Goal: Information Seeking & Learning: Learn about a topic

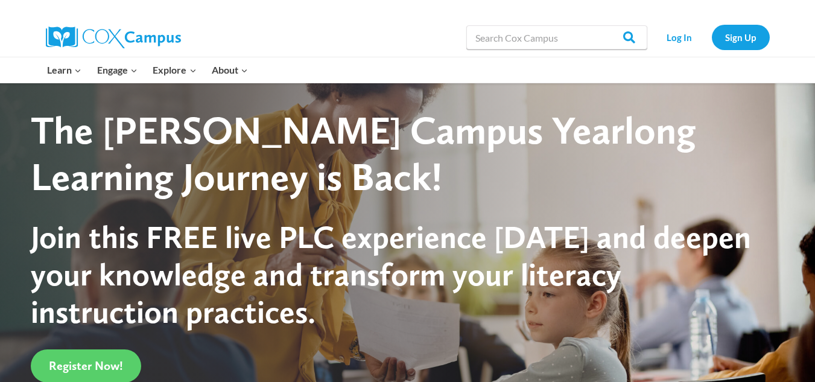
scroll to position [151, 0]
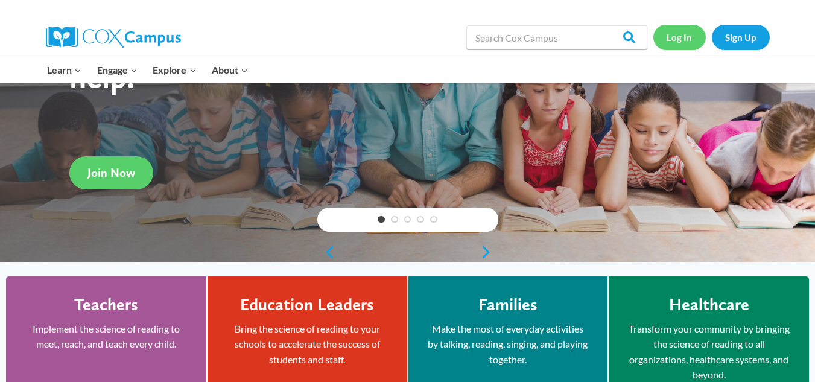
click at [688, 40] on link "Log In" at bounding box center [679, 37] width 52 height 25
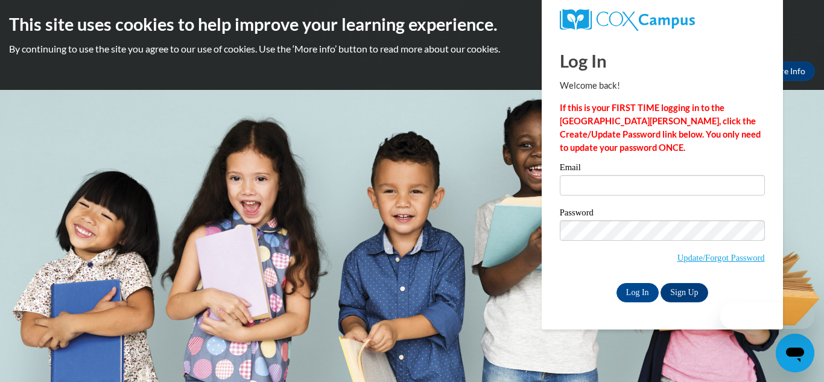
click at [586, 196] on div "Email" at bounding box center [662, 184] width 205 height 42
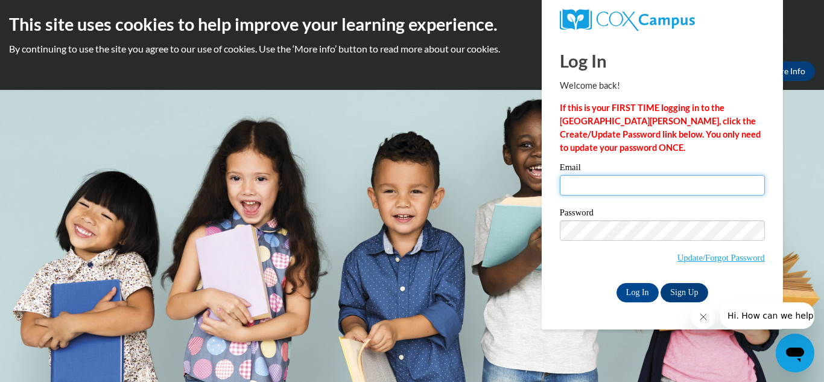
click at [584, 184] on input "Email" at bounding box center [662, 185] width 205 height 21
type input "[EMAIL_ADDRESS][DOMAIN_NAME]"
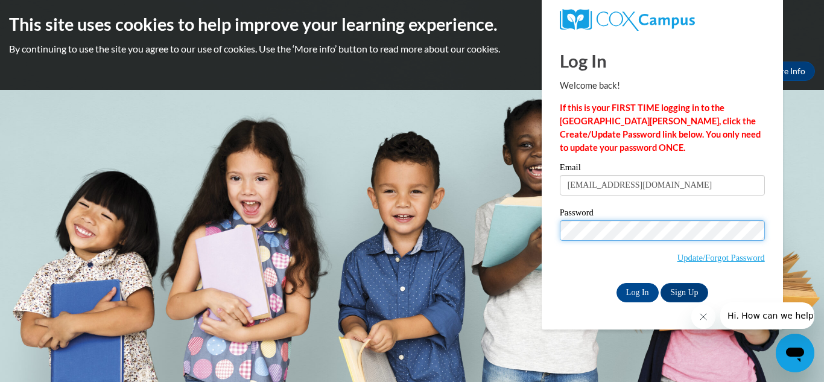
click at [616, 283] on input "Log In" at bounding box center [637, 292] width 42 height 19
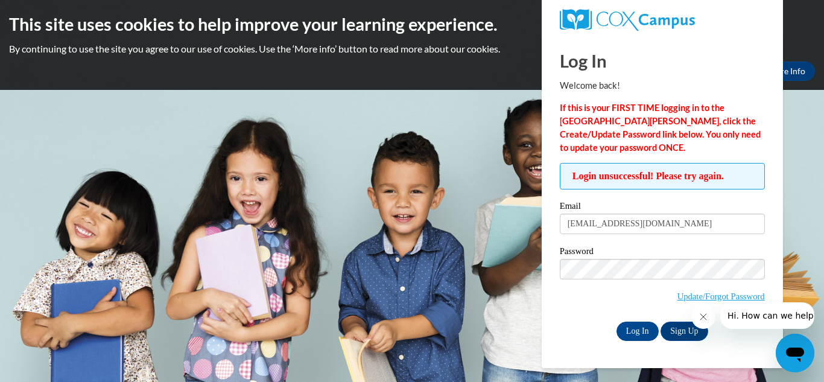
click at [616, 321] on input "Log In" at bounding box center [637, 330] width 42 height 19
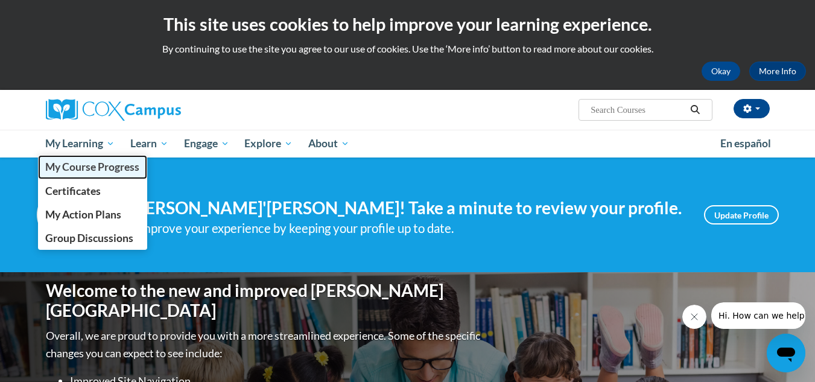
click at [86, 166] on span "My Course Progress" at bounding box center [92, 166] width 94 height 13
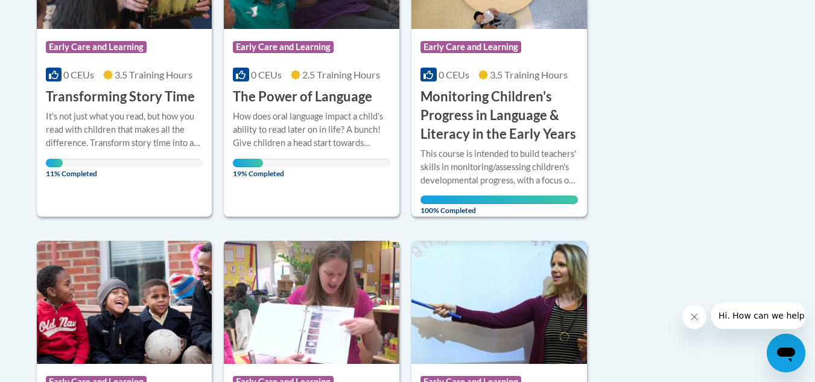
scroll to position [235, 0]
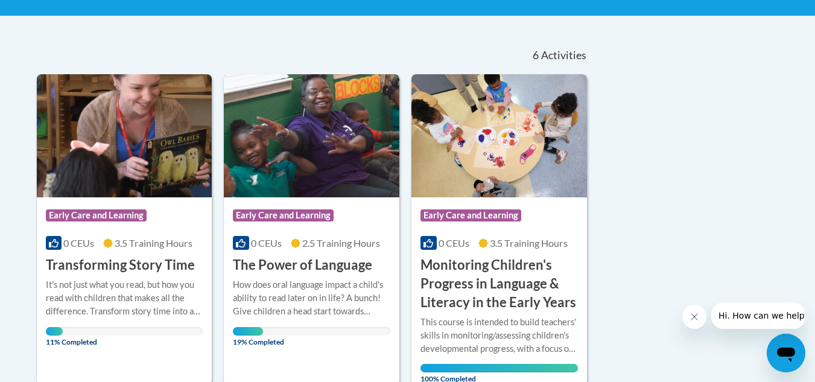
click at [314, 159] on img at bounding box center [311, 135] width 175 height 123
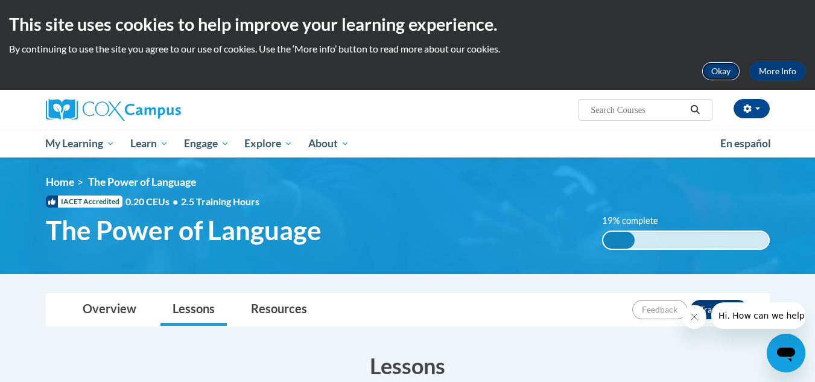
click at [729, 62] on button "Okay" at bounding box center [720, 71] width 39 height 19
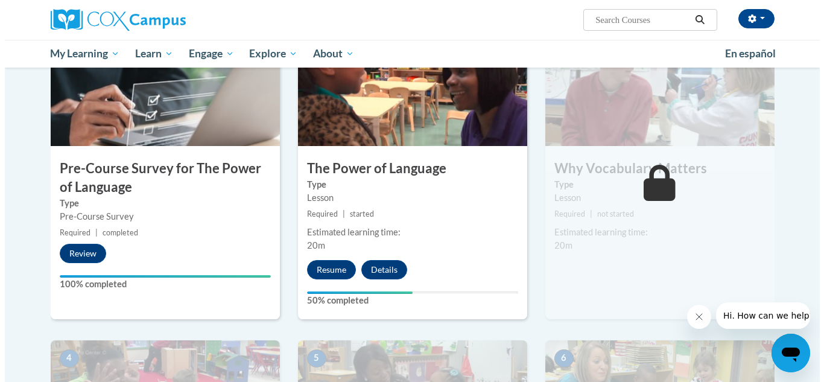
scroll to position [299, 0]
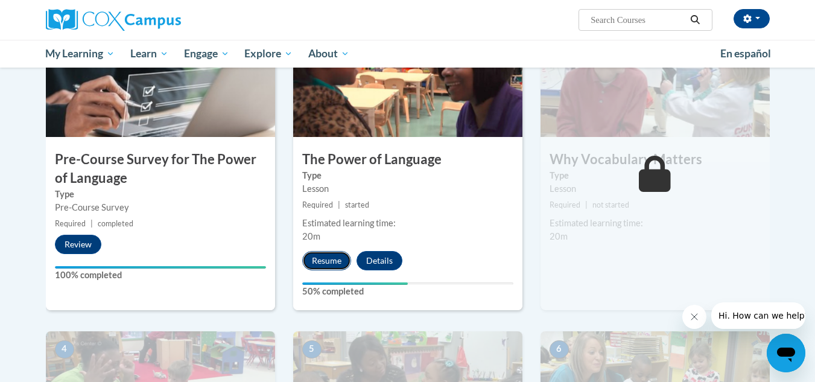
drag, startPoint x: 396, startPoint y: 198, endPoint x: 326, endPoint y: 261, distance: 94.8
click at [326, 261] on button "Resume" at bounding box center [326, 260] width 49 height 19
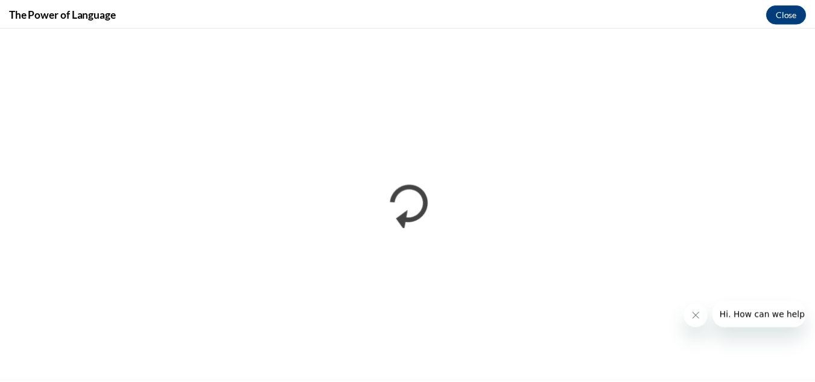
scroll to position [0, 0]
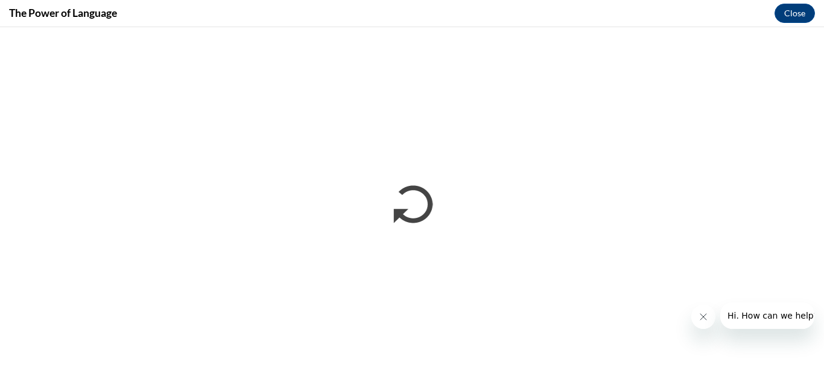
click at [705, 317] on icon "Close message from company" at bounding box center [703, 317] width 10 height 10
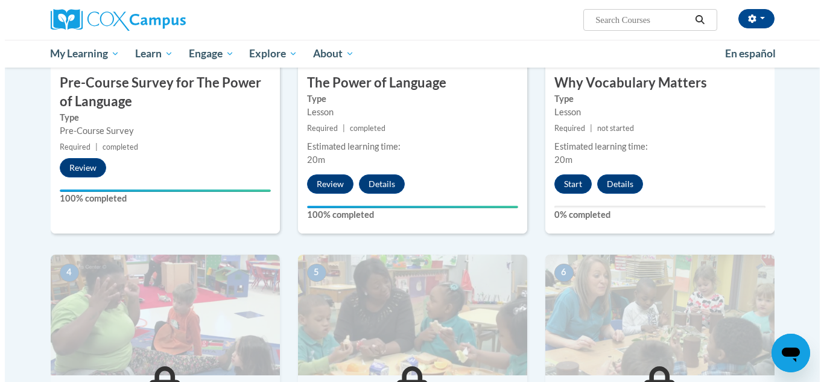
scroll to position [364, 0]
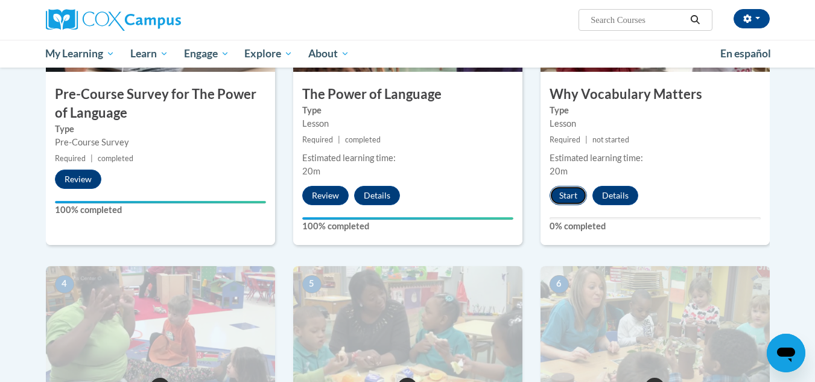
click at [562, 195] on button "Start" at bounding box center [567, 195] width 37 height 19
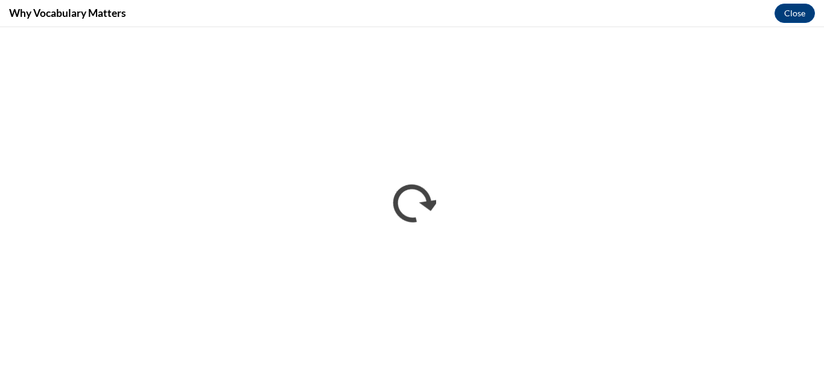
scroll to position [0, 0]
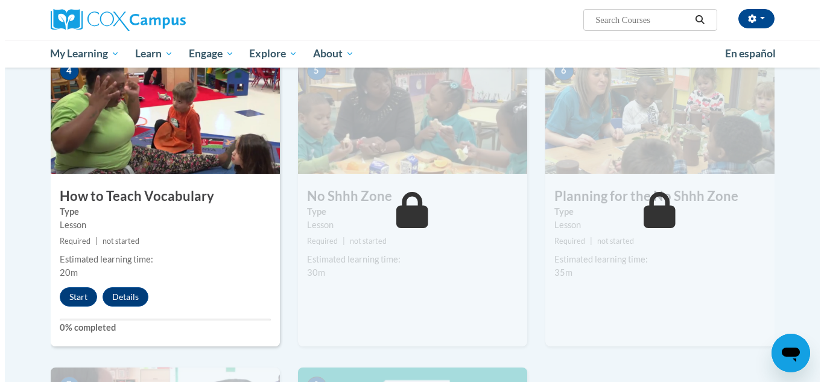
scroll to position [606, 0]
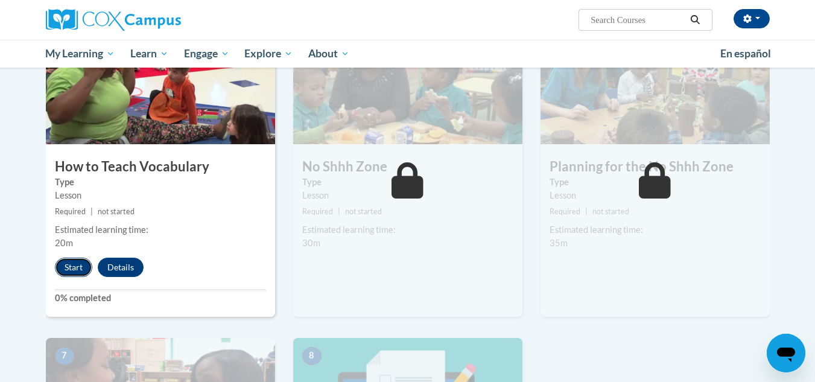
click at [70, 266] on button "Start" at bounding box center [73, 266] width 37 height 19
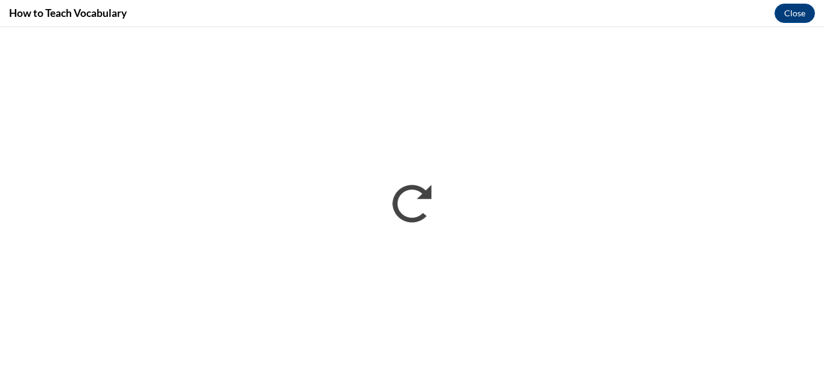
scroll to position [0, 0]
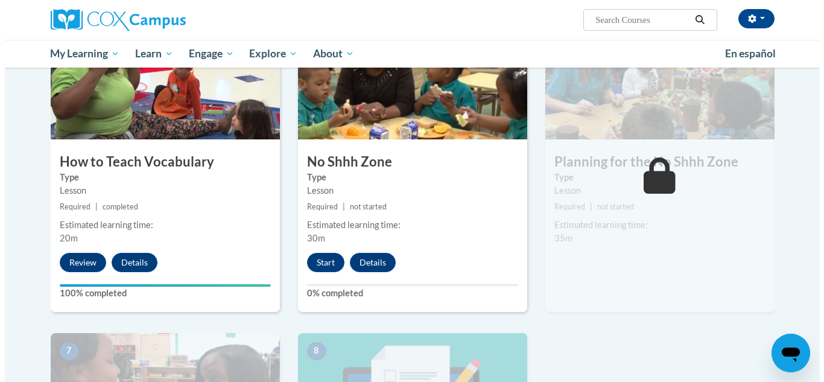
scroll to position [603, 0]
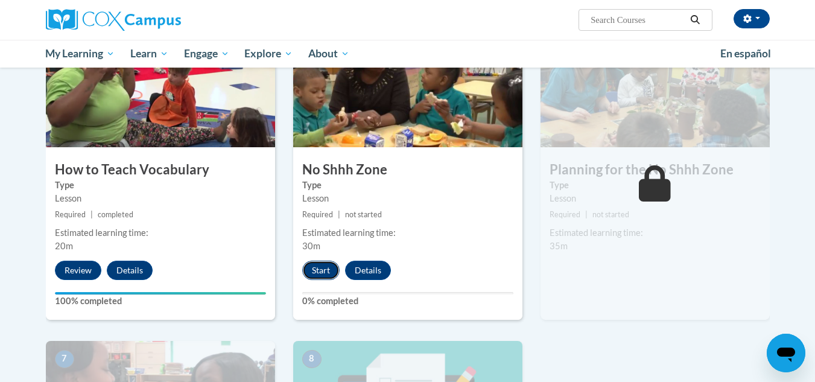
click at [312, 265] on button "Start" at bounding box center [320, 270] width 37 height 19
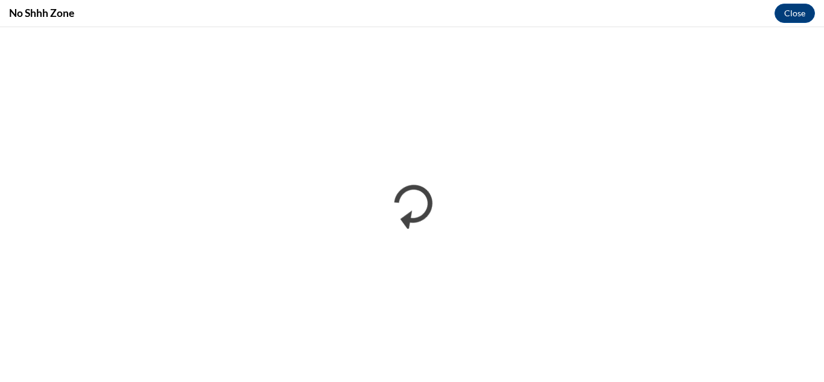
scroll to position [0, 0]
